Goal: Task Accomplishment & Management: Use online tool/utility

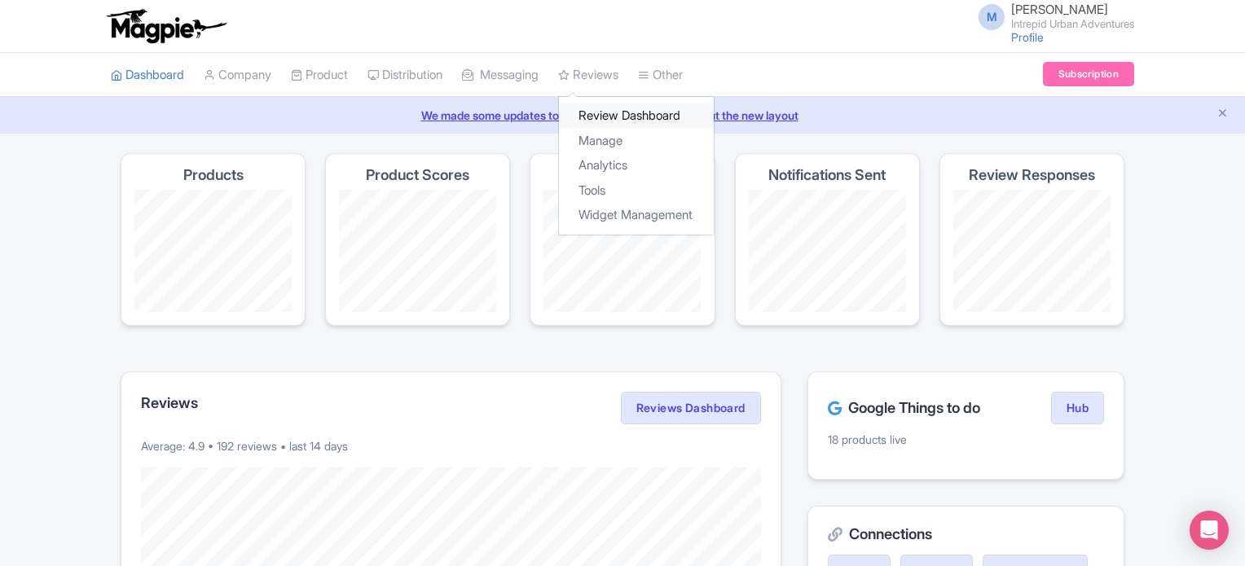
click at [630, 108] on link "Review Dashboard" at bounding box center [636, 115] width 155 height 25
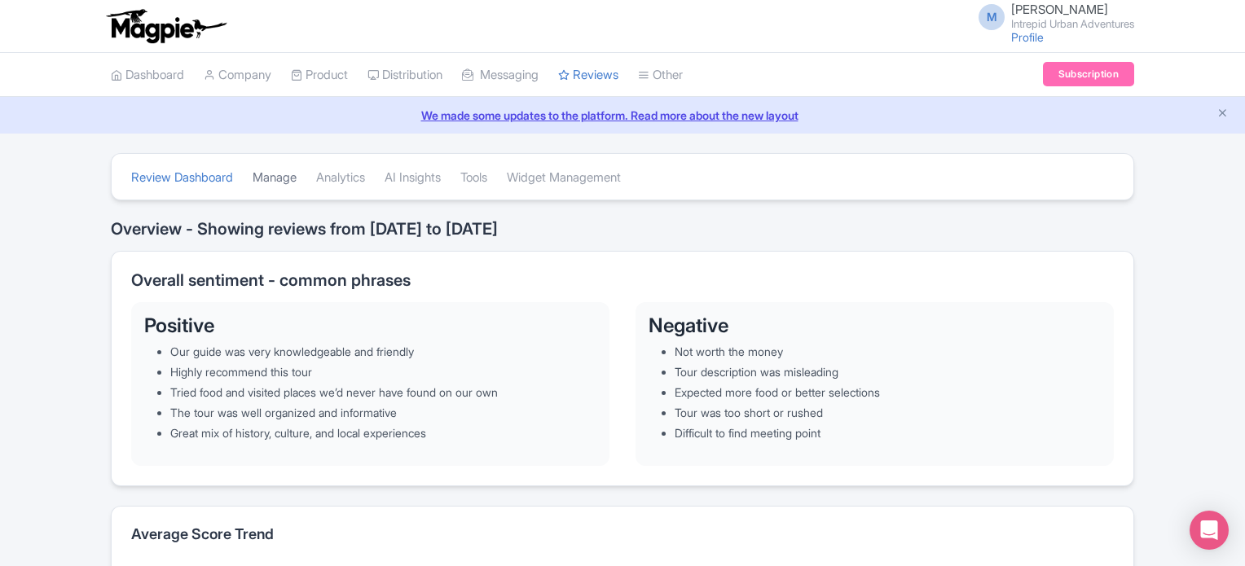
click at [297, 180] on link "Manage" at bounding box center [275, 178] width 44 height 45
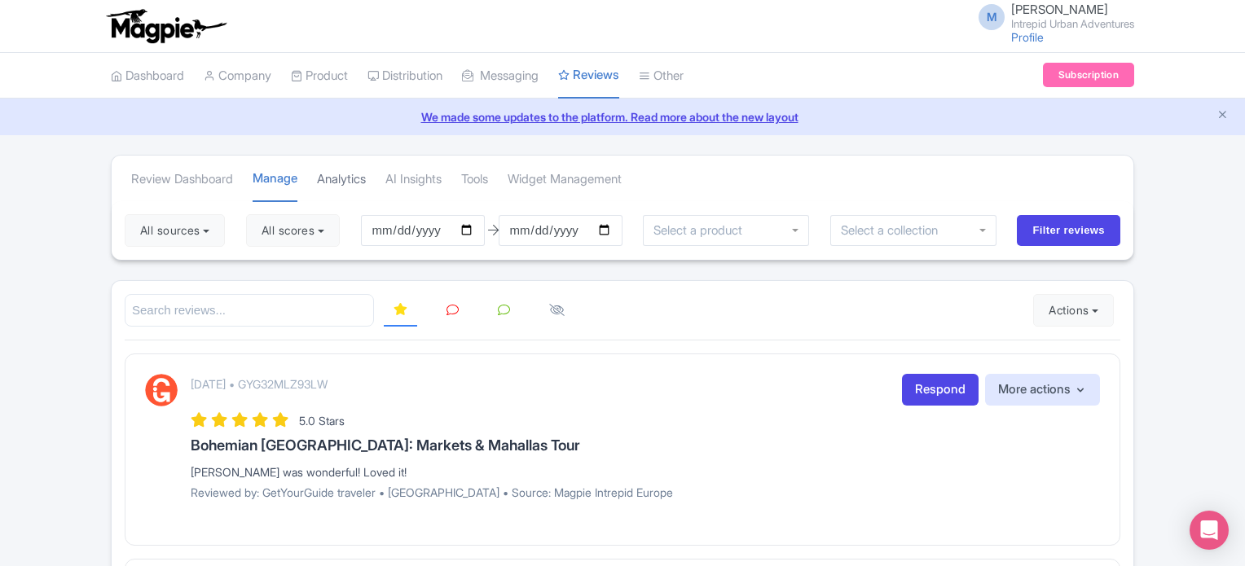
click at [348, 189] on link "Analytics" at bounding box center [341, 179] width 49 height 45
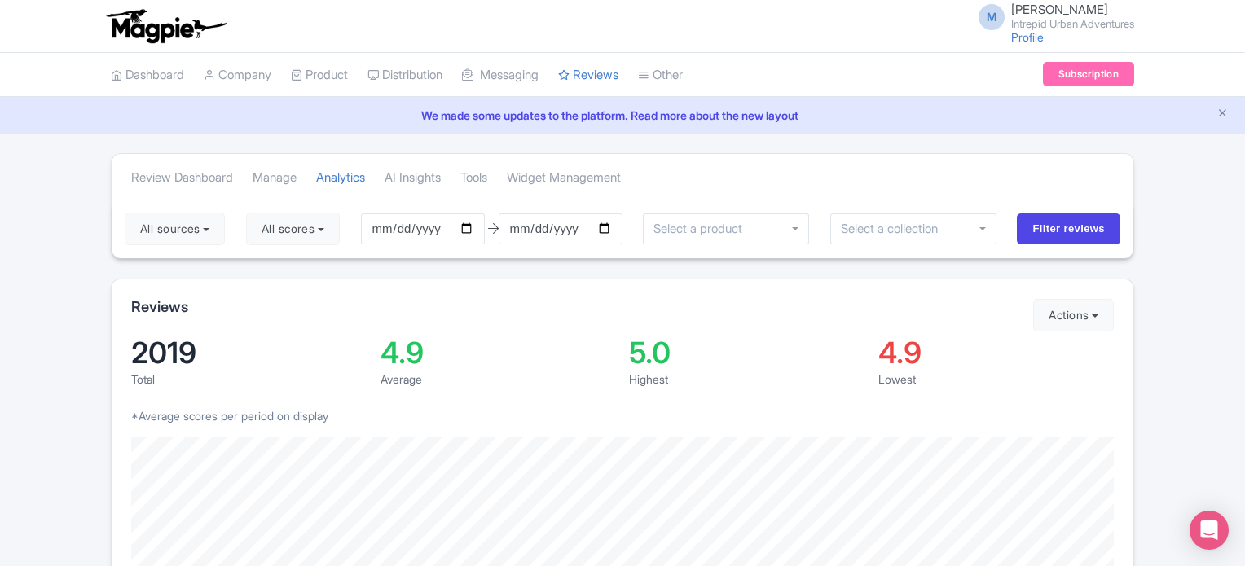
click at [882, 230] on input "select-one" at bounding box center [895, 229] width 108 height 15
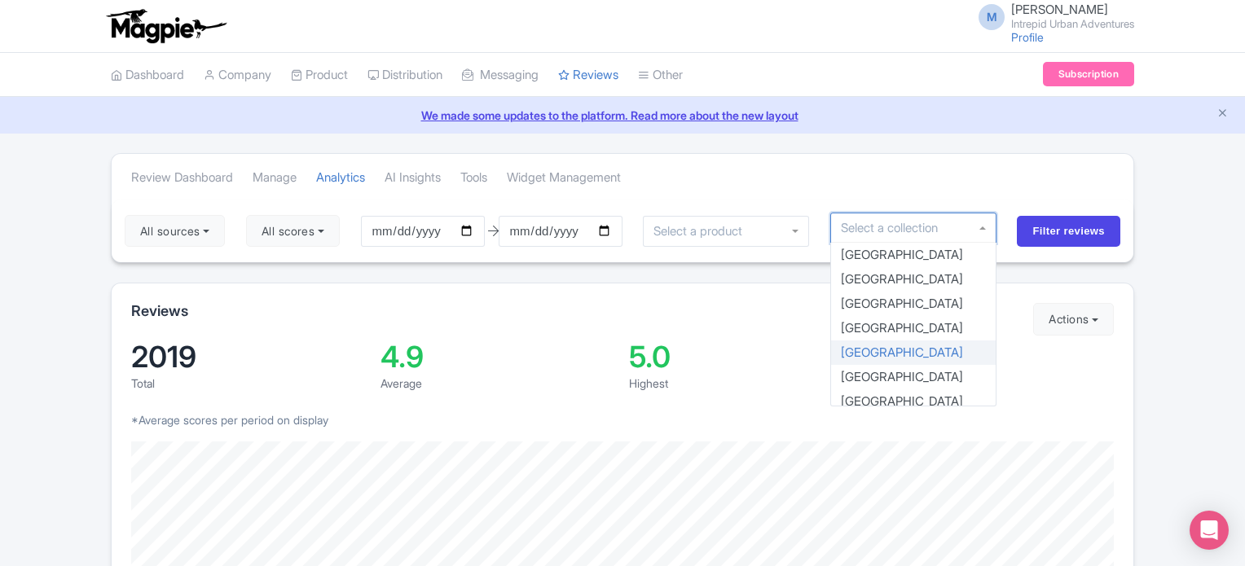
type input "d"
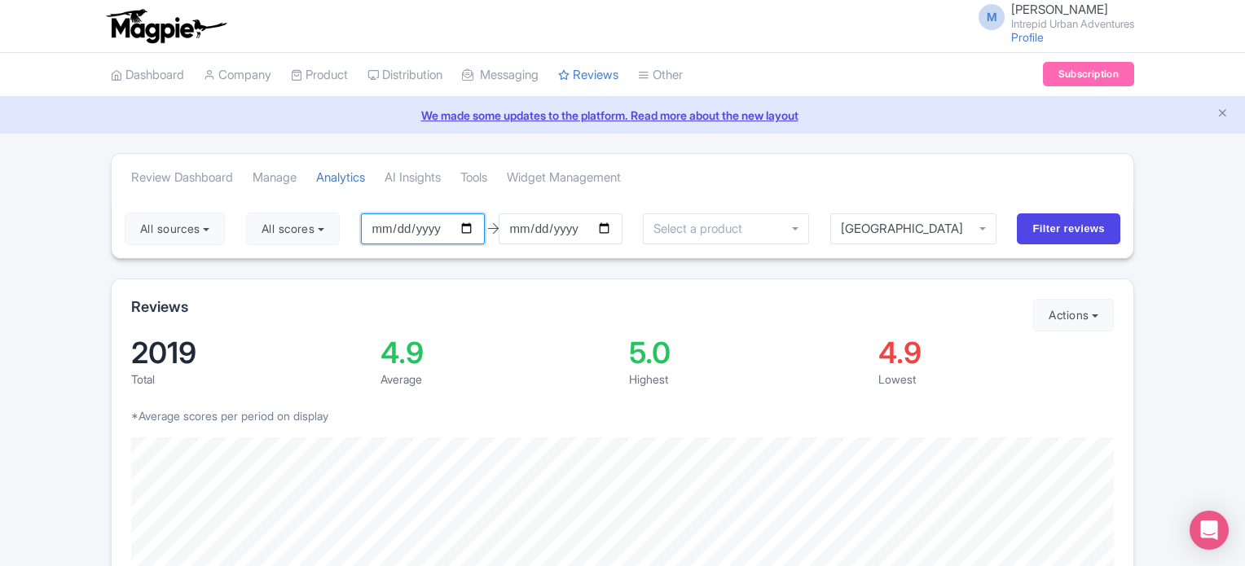
click at [468, 226] on input "[DATE]" at bounding box center [423, 228] width 124 height 31
type input "[DATE]"
click at [1024, 232] on input "Filter reviews" at bounding box center [1068, 228] width 103 height 31
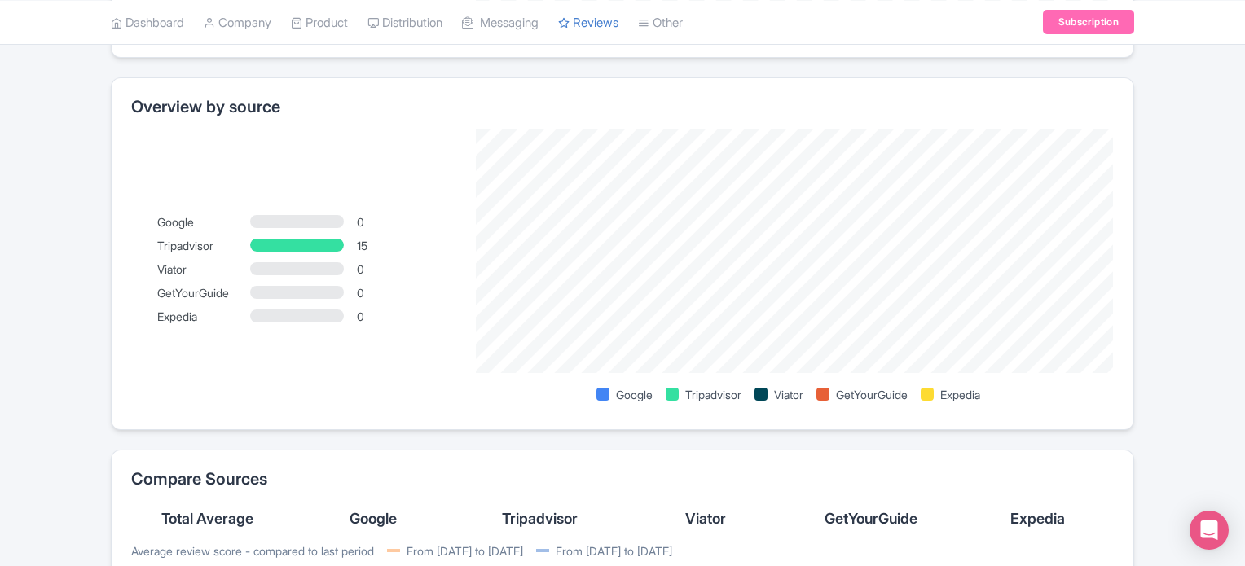
scroll to position [890, 0]
